Goal: Information Seeking & Learning: Learn about a topic

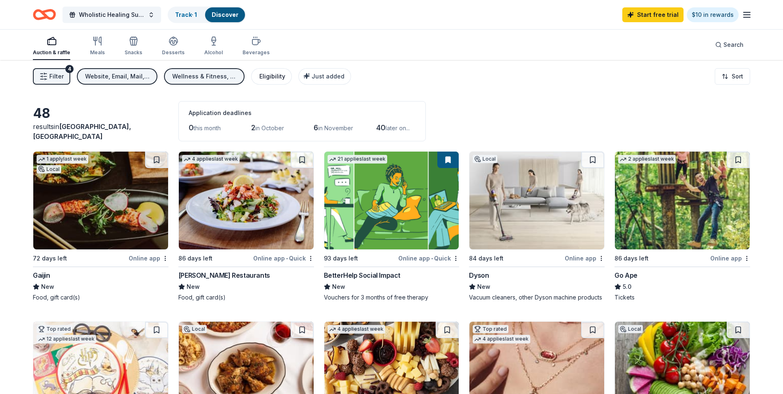
click at [279, 79] on div "Eligibility" at bounding box center [272, 77] width 26 height 10
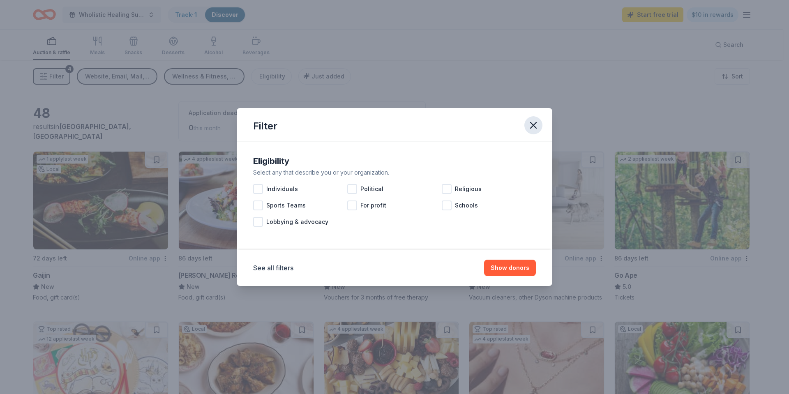
click at [537, 125] on icon "button" at bounding box center [534, 126] width 12 height 12
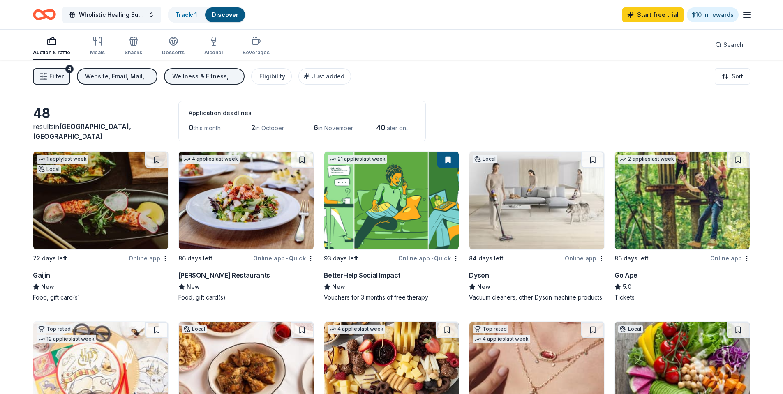
click at [51, 74] on span "Filter" at bounding box center [56, 77] width 14 height 10
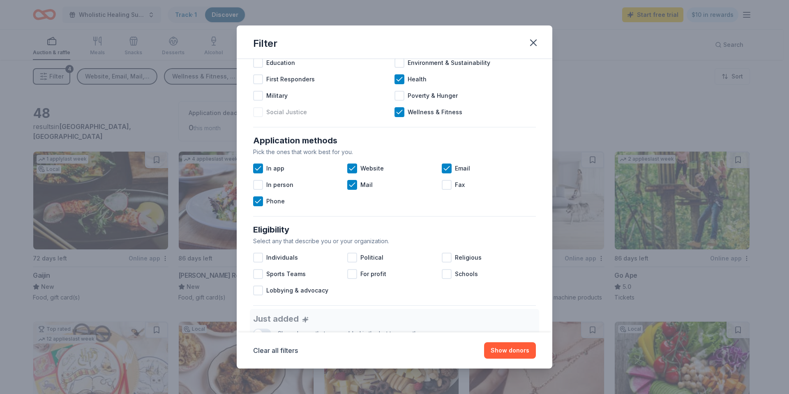
scroll to position [82, 0]
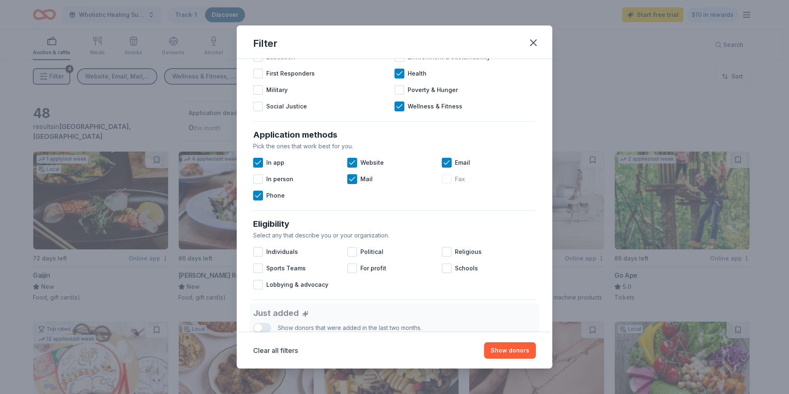
click at [448, 178] on div "Fax" at bounding box center [489, 179] width 94 height 16
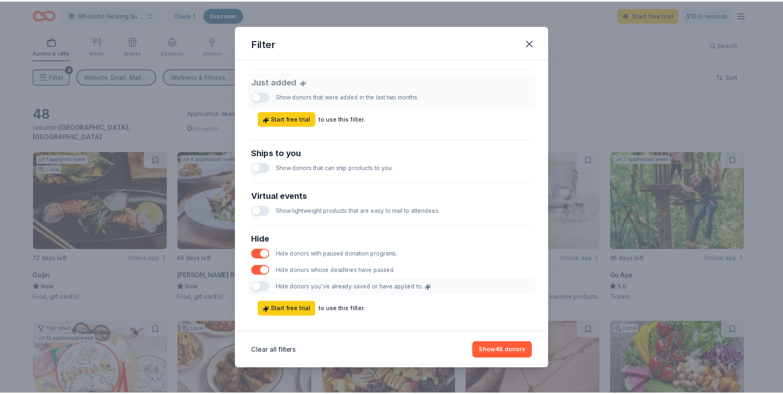
scroll to position [324, 0]
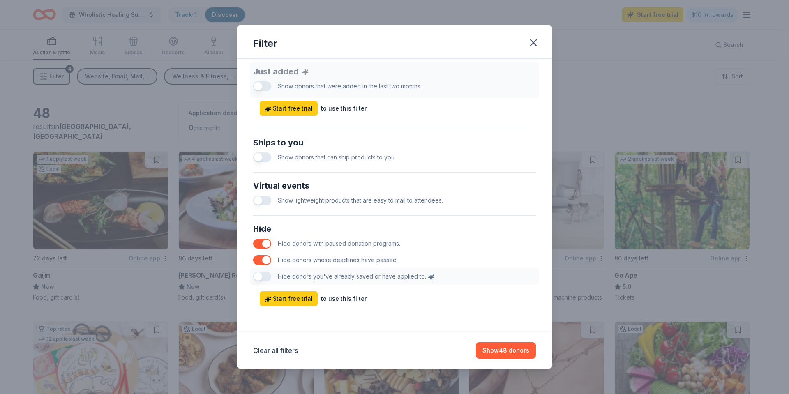
click at [263, 158] on button "button" at bounding box center [262, 157] width 18 height 10
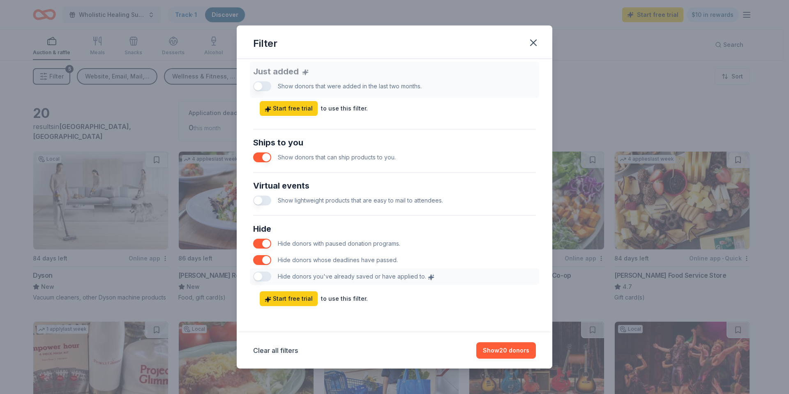
click at [261, 201] on button "button" at bounding box center [262, 201] width 18 height 10
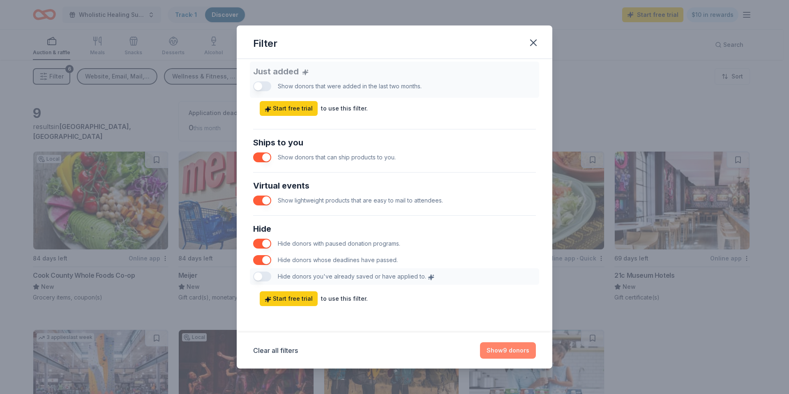
click at [506, 350] on button "Show 9 donors" at bounding box center [508, 350] width 56 height 16
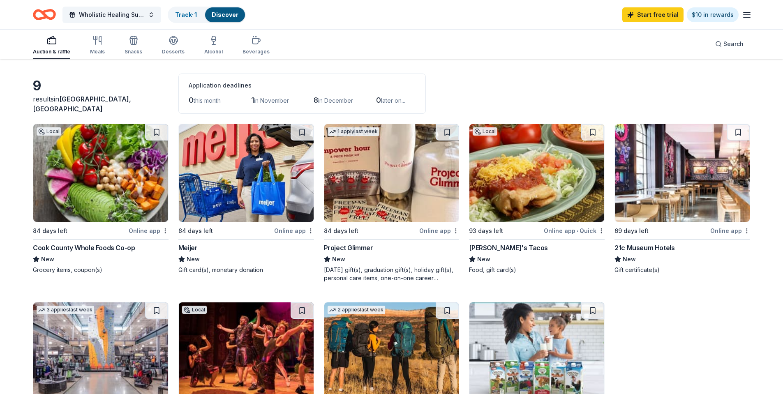
scroll to position [5, 0]
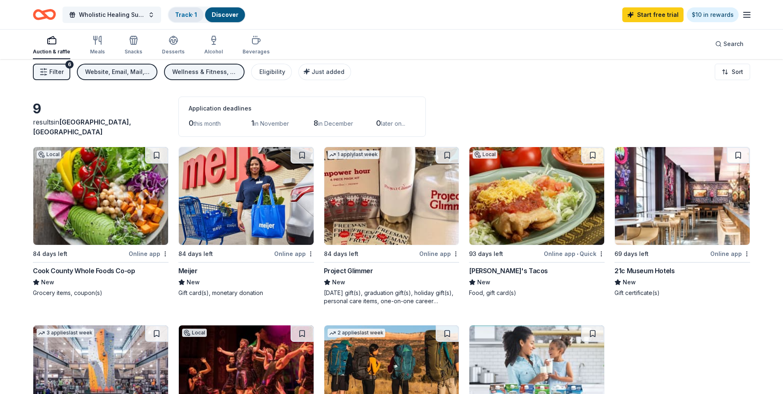
click at [183, 17] on link "Track · 1" at bounding box center [186, 14] width 22 height 7
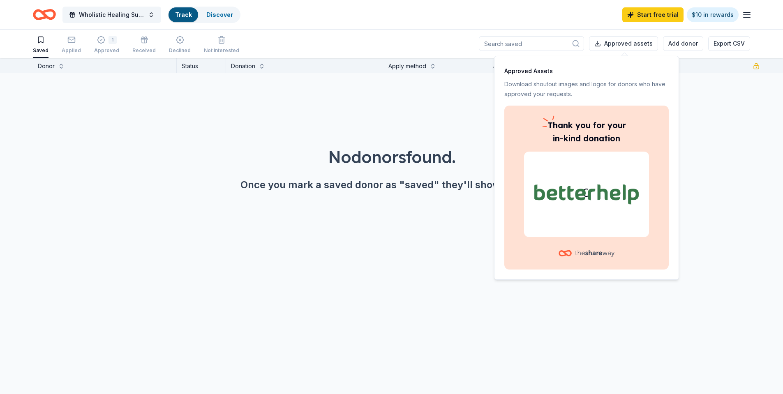
scroll to position [0, 0]
click at [106, 16] on span "Wholistic Healing Summit" at bounding box center [112, 15] width 66 height 10
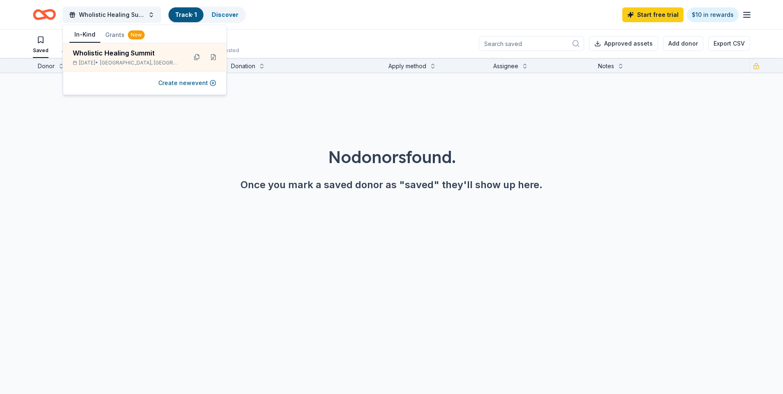
click at [118, 35] on button "Grants New" at bounding box center [124, 35] width 49 height 15
click at [126, 55] on div "Provider Continuous Education Program" at bounding box center [135, 53] width 124 height 10
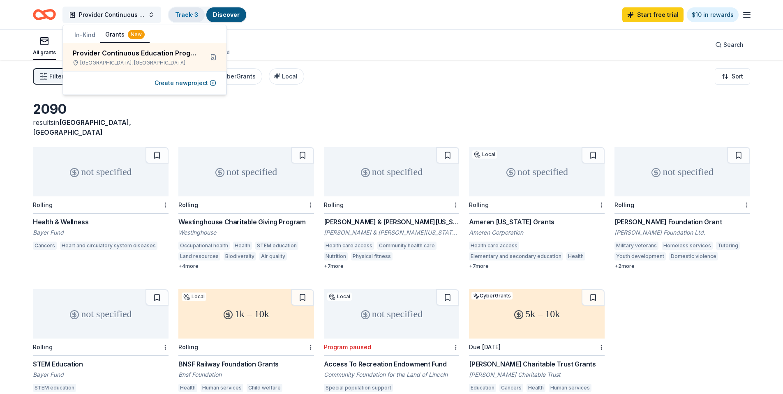
click at [187, 15] on link "Track · 3" at bounding box center [186, 14] width 23 height 7
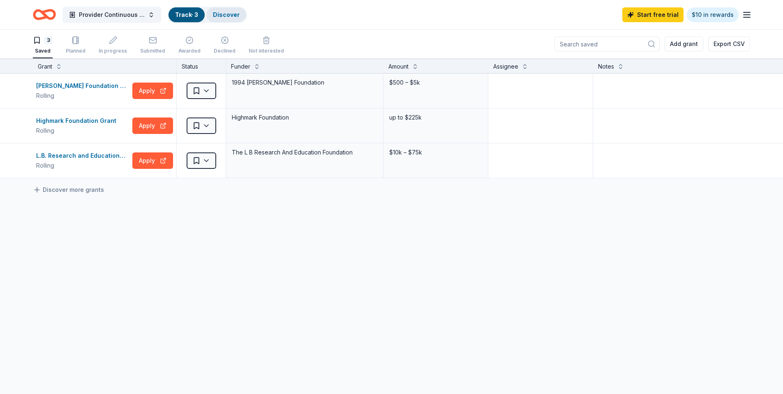
click at [230, 14] on link "Discover" at bounding box center [226, 14] width 27 height 7
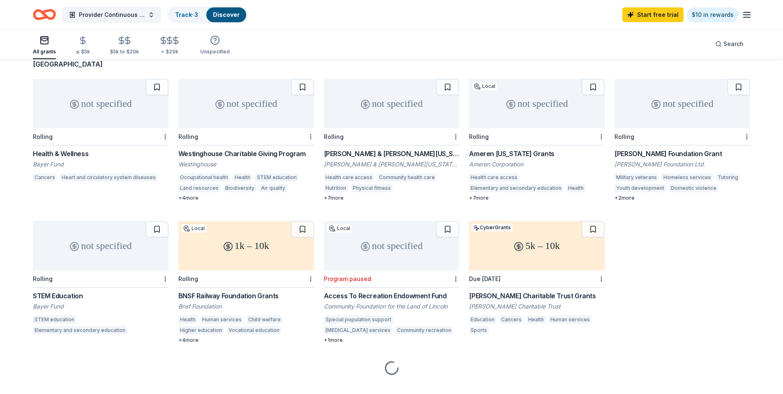
scroll to position [74, 0]
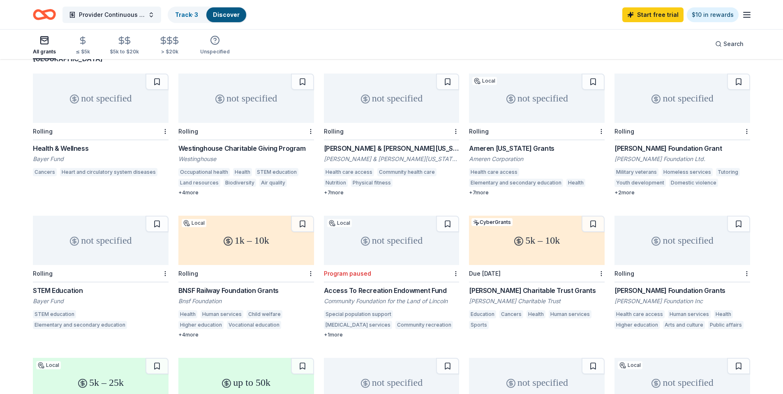
click at [510, 244] on div "5k – 10k" at bounding box center [537, 240] width 136 height 49
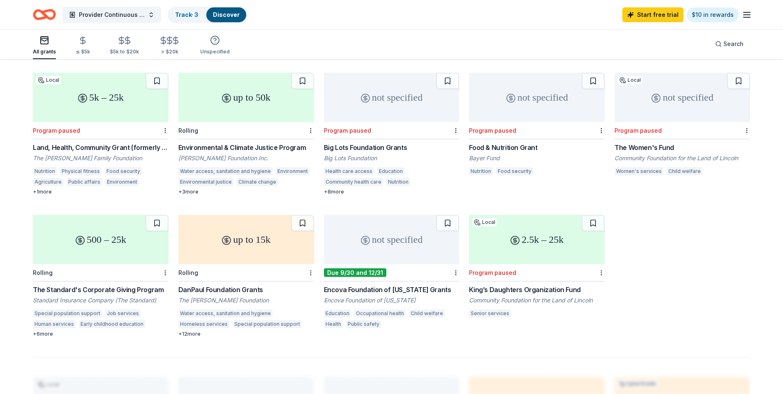
scroll to position [361, 0]
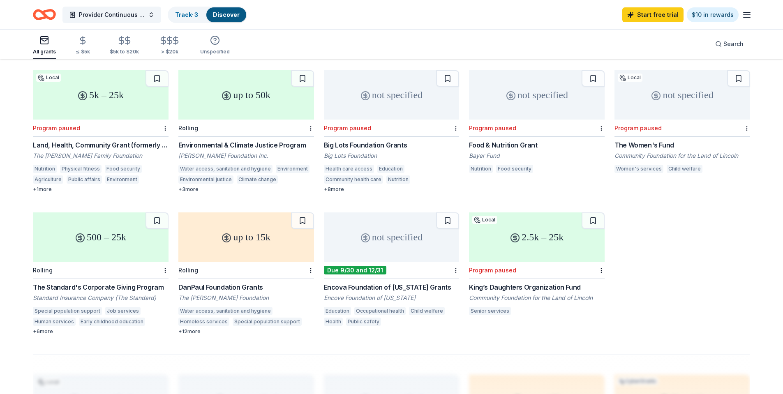
click at [401, 236] on div "not specified" at bounding box center [392, 237] width 136 height 49
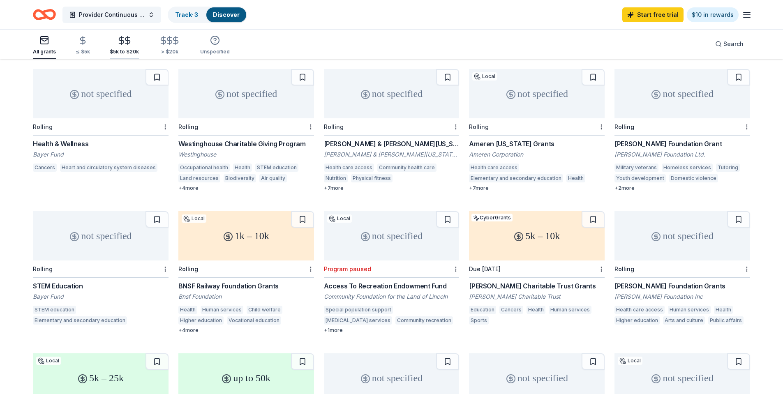
scroll to position [74, 0]
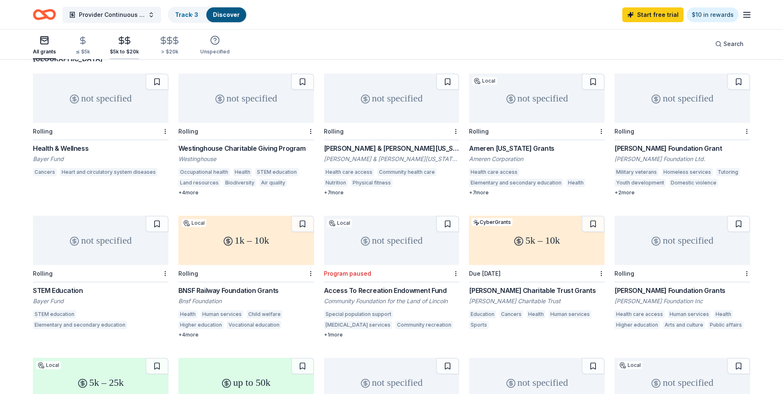
click at [119, 43] on icon "button" at bounding box center [121, 40] width 9 height 9
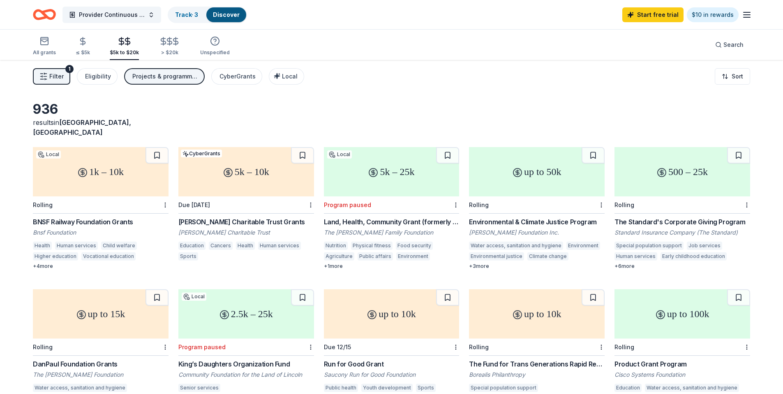
click at [60, 75] on span "Filter" at bounding box center [56, 77] width 14 height 10
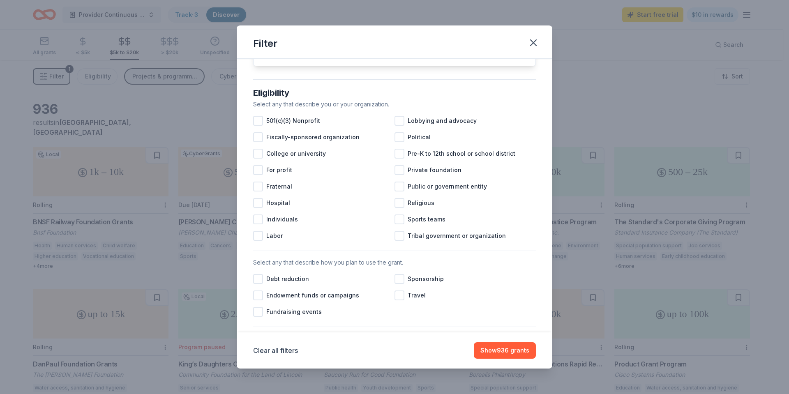
scroll to position [82, 0]
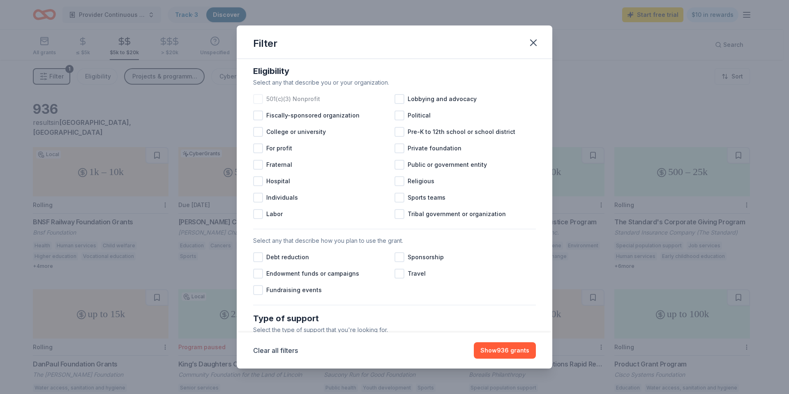
click at [257, 104] on div at bounding box center [258, 99] width 10 height 10
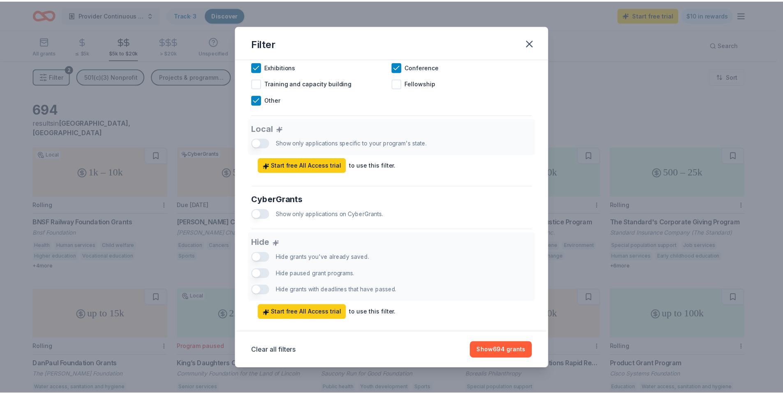
scroll to position [433, 0]
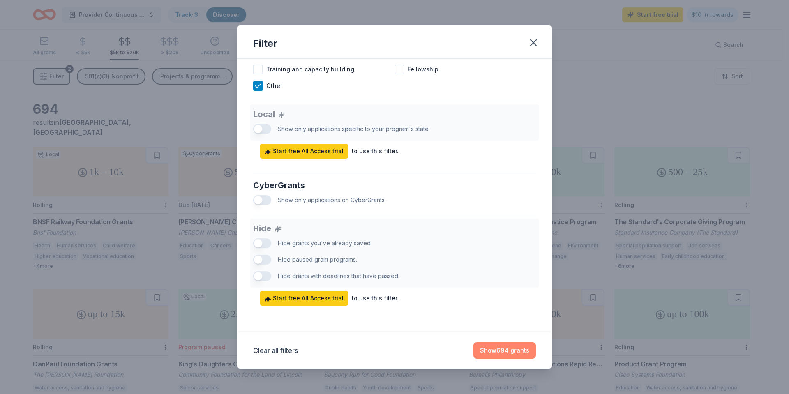
click at [494, 352] on button "Show 694 grants" at bounding box center [505, 350] width 62 height 16
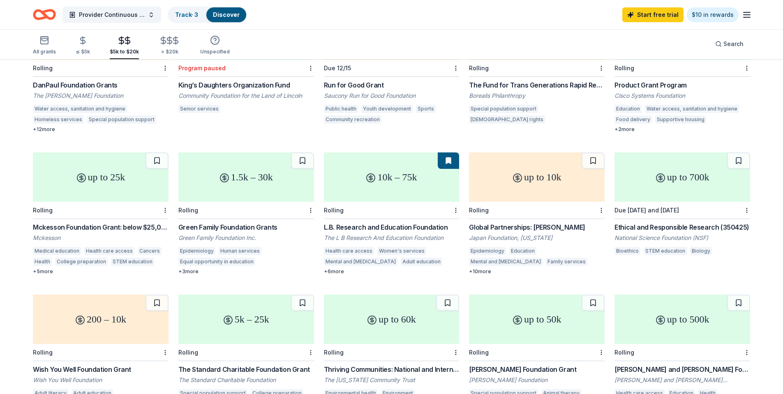
scroll to position [320, 0]
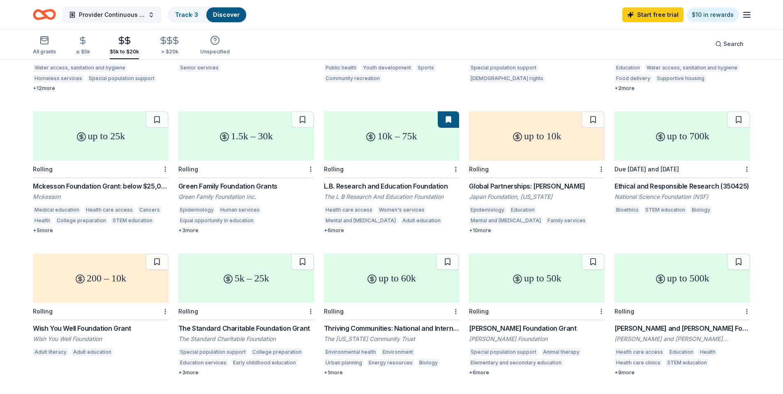
click at [484, 227] on div "+ 10 more" at bounding box center [537, 230] width 136 height 7
click at [598, 111] on button at bounding box center [593, 119] width 23 height 16
click at [598, 111] on button at bounding box center [593, 119] width 21 height 16
click at [593, 111] on button at bounding box center [593, 119] width 21 height 16
click at [190, 18] on link "Track · 4" at bounding box center [186, 14] width 23 height 7
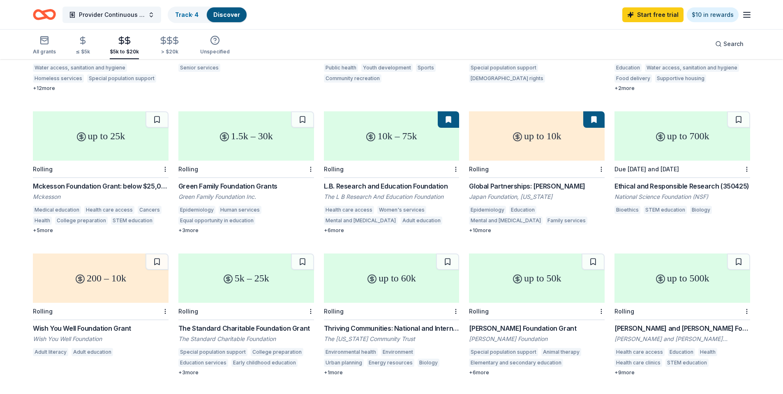
scroll to position [0, 0]
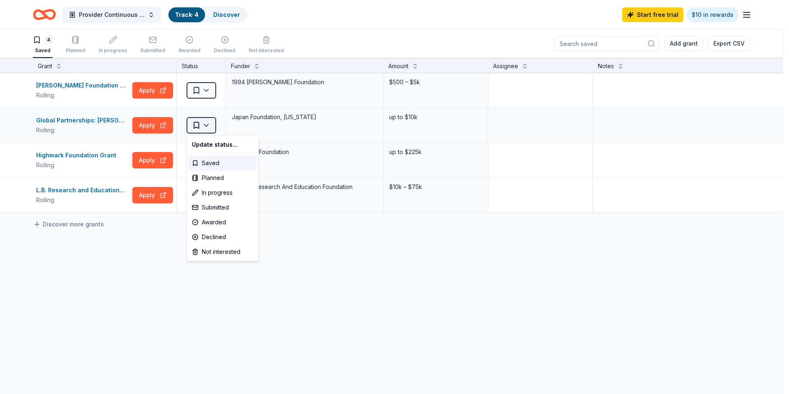
click at [207, 127] on html "Provider Continuous Education Program Track · 4 Discover Start free trial $10 i…" at bounding box center [394, 197] width 789 height 394
click at [209, 254] on div "Not interested" at bounding box center [223, 252] width 68 height 15
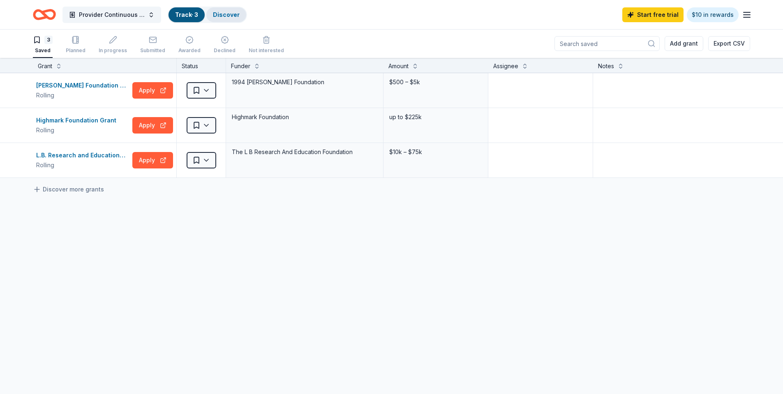
click at [222, 15] on link "Discover" at bounding box center [226, 14] width 27 height 7
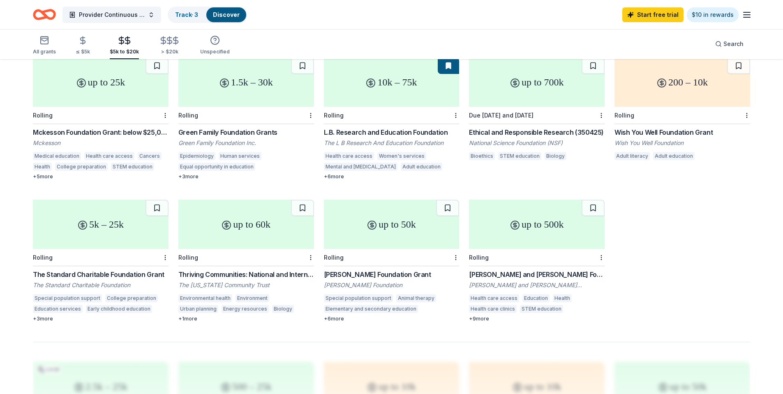
scroll to position [370, 0]
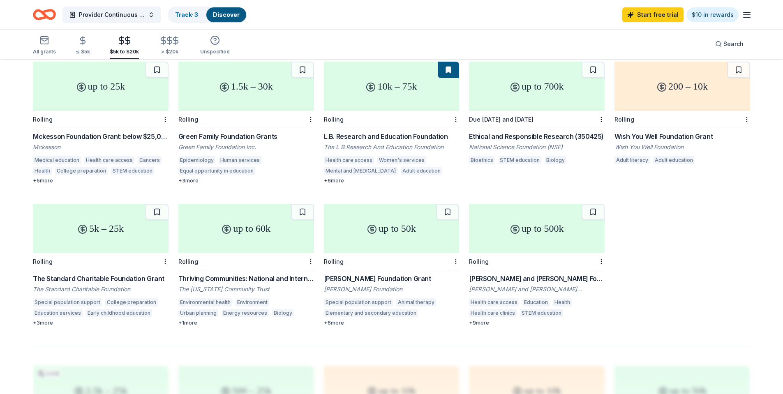
click at [480, 320] on div "+ 9 more" at bounding box center [537, 323] width 136 height 7
click at [597, 204] on button at bounding box center [593, 212] width 23 height 16
click at [415, 228] on div "up to 50k" at bounding box center [392, 228] width 136 height 49
click at [446, 204] on button at bounding box center [447, 212] width 23 height 16
click at [189, 16] on link "Track · 5" at bounding box center [186, 14] width 23 height 7
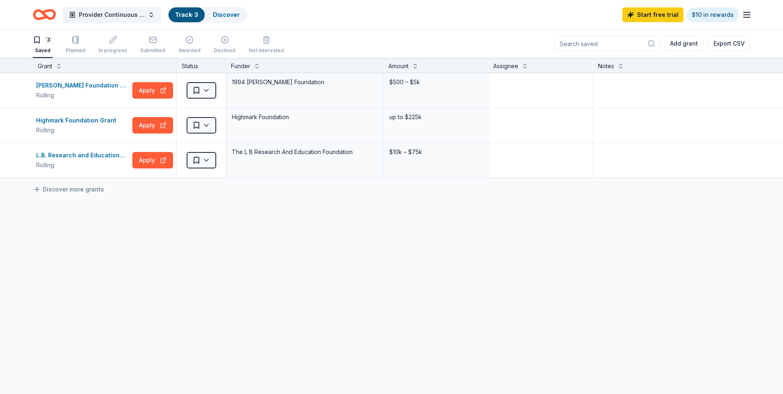
scroll to position [0, 0]
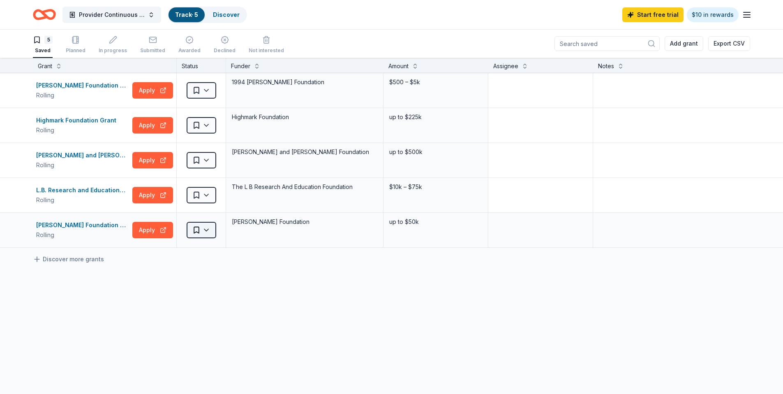
click at [206, 233] on html "Provider Continuous Education Program Track · 5 Discover Start free trial $10 i…" at bounding box center [391, 197] width 783 height 394
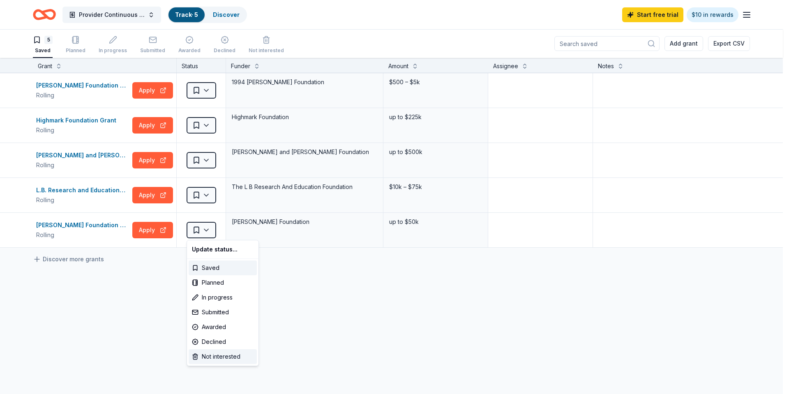
click at [214, 358] on div "Not interested" at bounding box center [223, 356] width 68 height 15
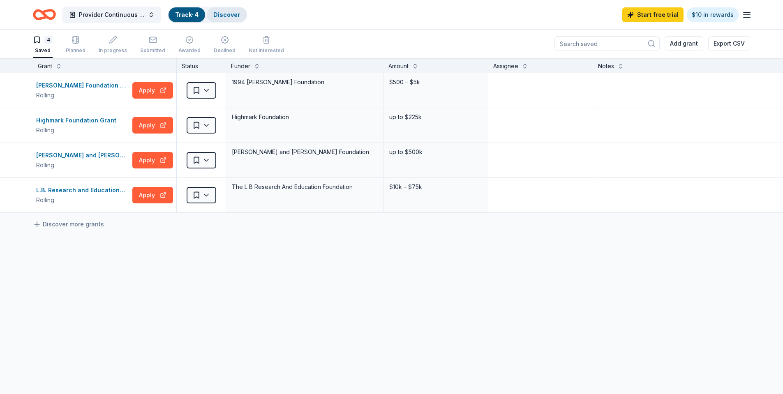
click at [222, 14] on link "Discover" at bounding box center [226, 14] width 27 height 7
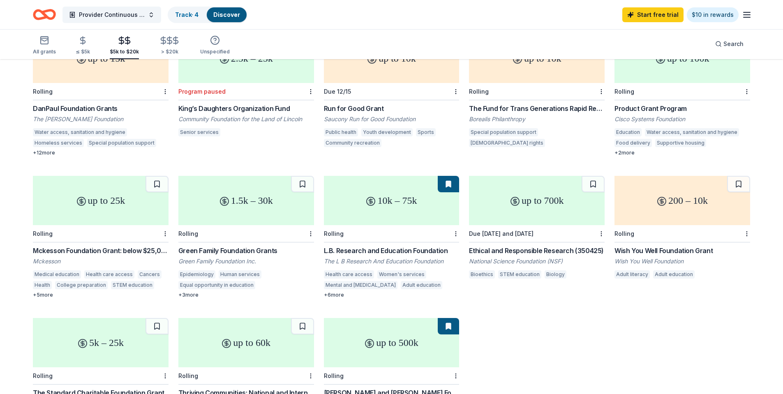
scroll to position [329, 0]
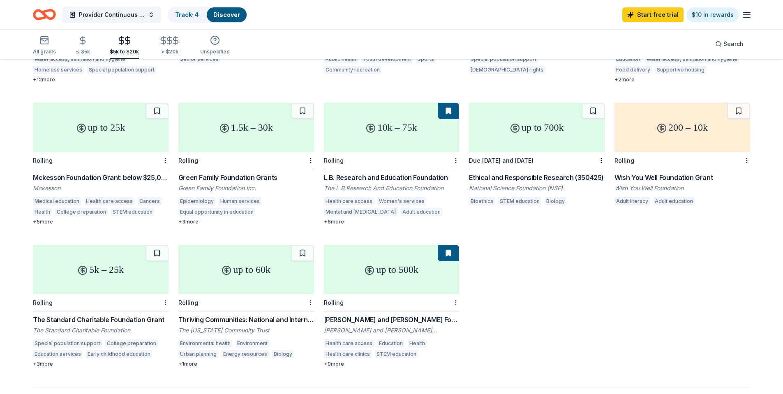
click at [129, 272] on div "5k – 25k" at bounding box center [101, 269] width 136 height 49
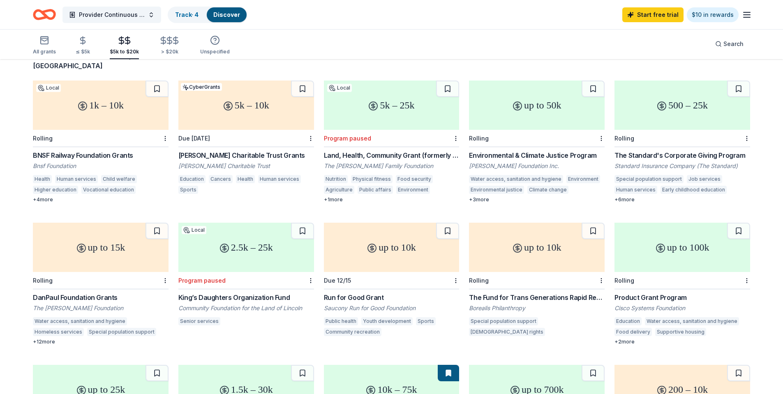
scroll to position [41, 0]
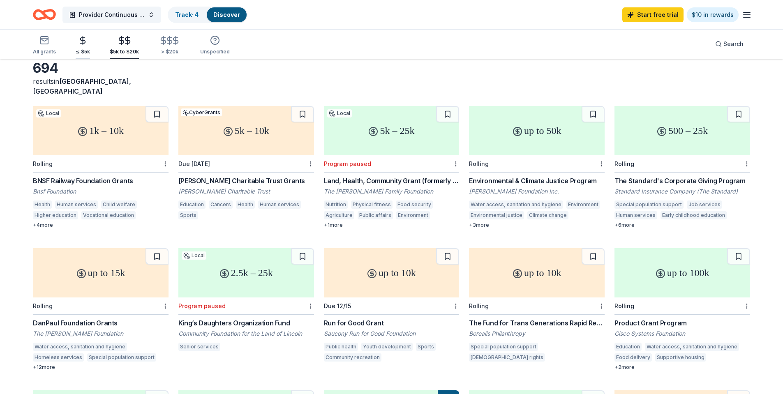
click at [79, 46] on div "≤ $5k" at bounding box center [83, 45] width 14 height 19
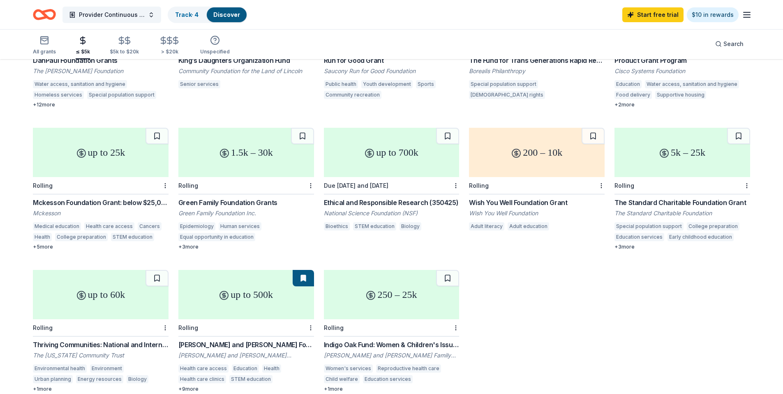
scroll to position [320, 0]
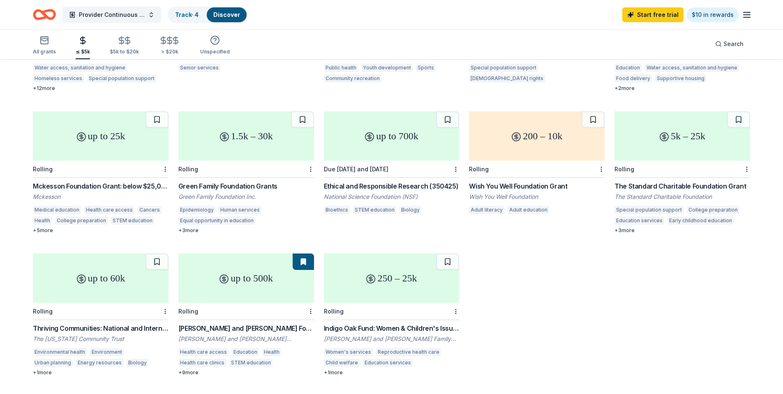
click at [370, 323] on div "Indigo Oak Fund: Women & Children's Issues" at bounding box center [392, 328] width 136 height 10
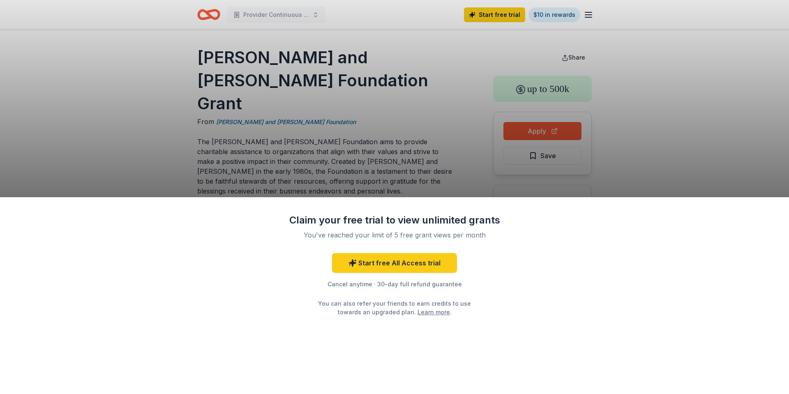
drag, startPoint x: 346, startPoint y: 81, endPoint x: 228, endPoint y: 69, distance: 119.0
click at [228, 69] on div "Claim your free trial to view unlimited grants You've reached your limit of 5 f…" at bounding box center [394, 197] width 789 height 394
